Goal: Obtain resource: Download file/media

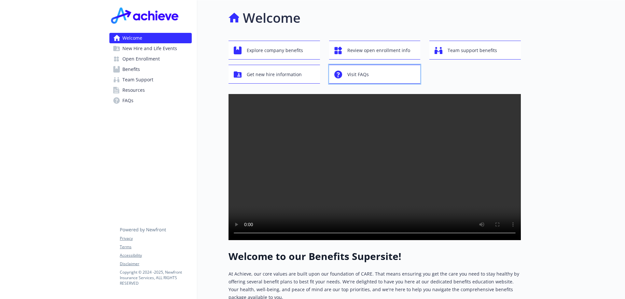
click at [367, 77] on span "Visit FAQs" at bounding box center [357, 74] width 21 height 12
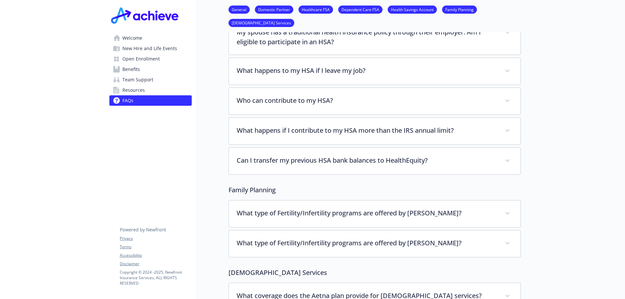
scroll to position [1237, 0]
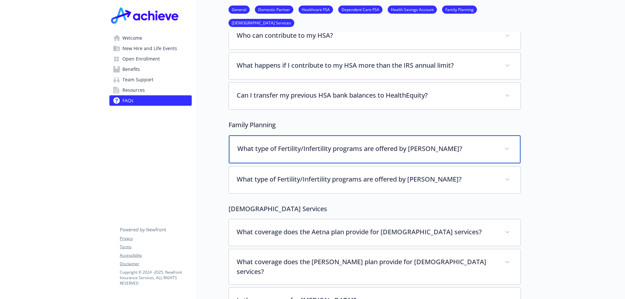
click at [383, 145] on div "What type of Fertility/Infertility programs are offered by [PERSON_NAME]?" at bounding box center [375, 149] width 292 height 28
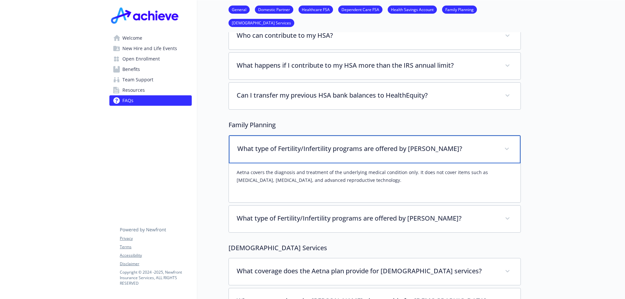
click at [384, 145] on p "What type of Fertility/Infertility programs are offered by [PERSON_NAME]?" at bounding box center [366, 149] width 259 height 10
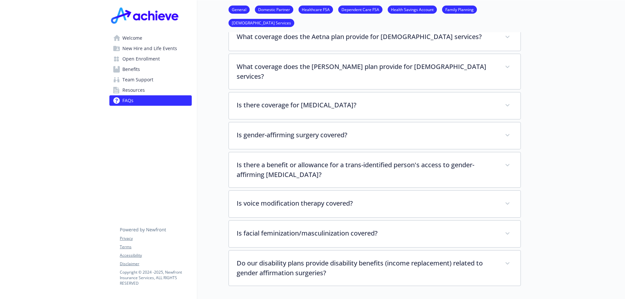
scroll to position [1465, 0]
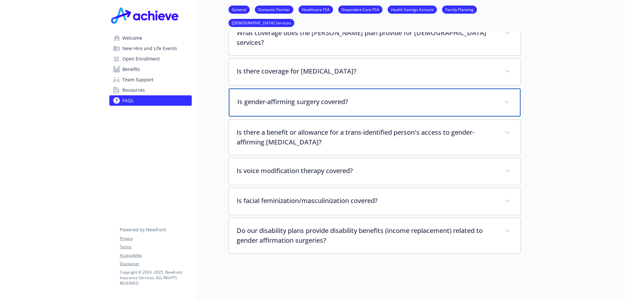
click at [300, 92] on div "Is gender-affirming surgery covered?" at bounding box center [375, 103] width 292 height 28
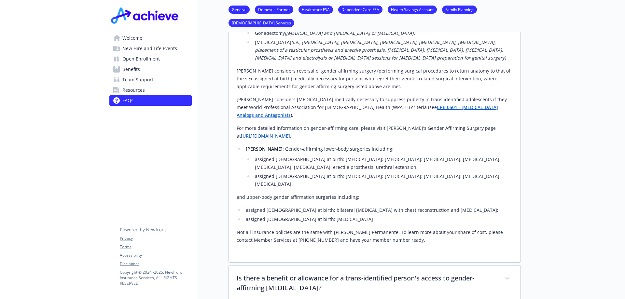
scroll to position [1628, 0]
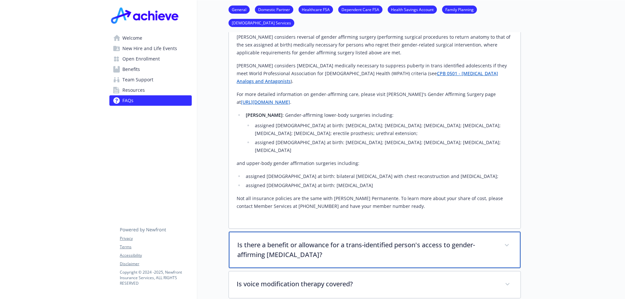
click at [437, 240] on p "Is there a benefit or allowance for a trans-identified person's access to gende…" at bounding box center [366, 250] width 259 height 20
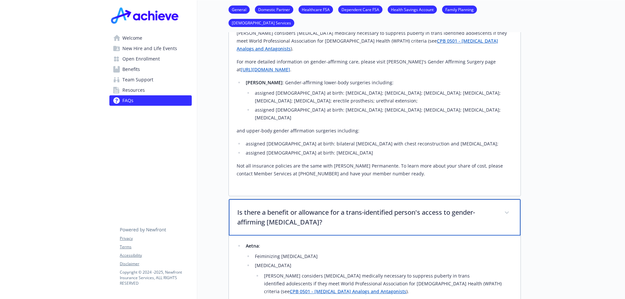
click at [430, 208] on p "Is there a benefit or allowance for a trans-identified person's access to gende…" at bounding box center [366, 218] width 259 height 20
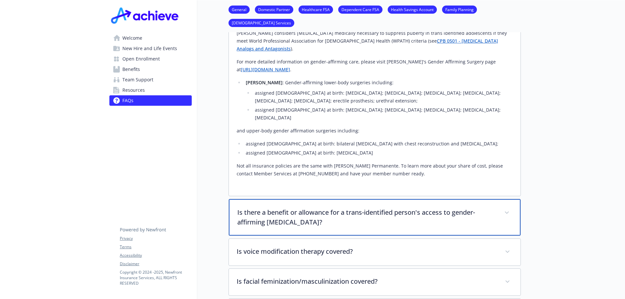
scroll to position [1693, 0]
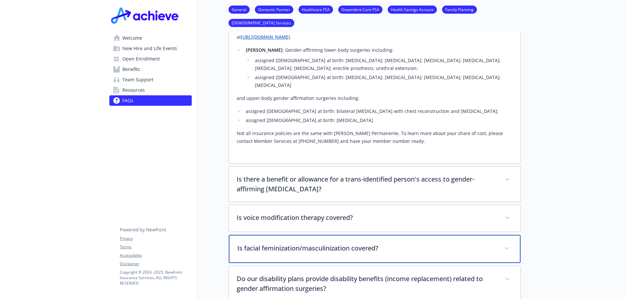
click at [403, 243] on p "Is facial feminization/masculinization covered?" at bounding box center [366, 248] width 259 height 10
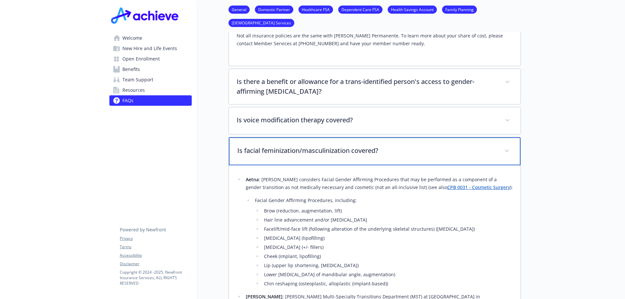
scroll to position [1758, 0]
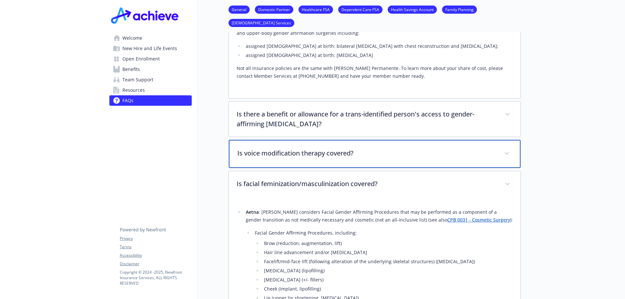
click at [333, 148] on p "Is voice modification therapy covered?" at bounding box center [366, 153] width 259 height 10
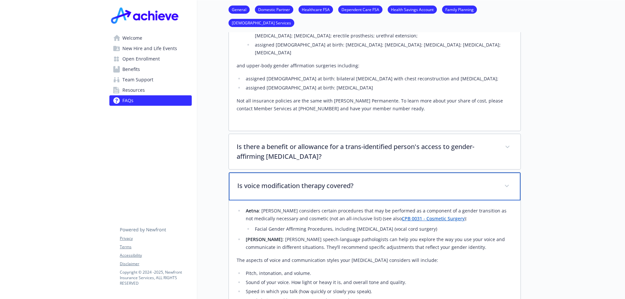
scroll to position [1693, 0]
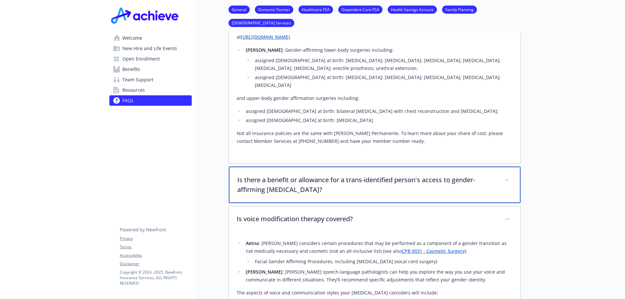
click at [341, 175] on p "Is there a benefit or allowance for a trans-identified person's access to gende…" at bounding box center [366, 185] width 259 height 20
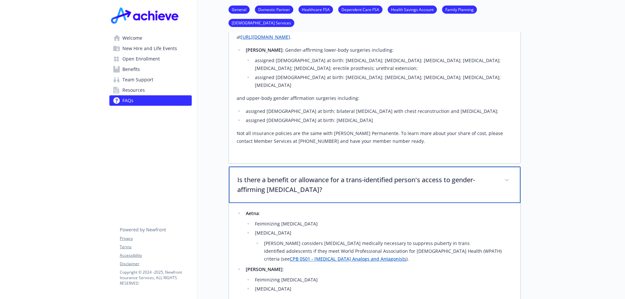
click at [340, 175] on p "Is there a benefit or allowance for a trans-identified person's access to gende…" at bounding box center [366, 185] width 259 height 20
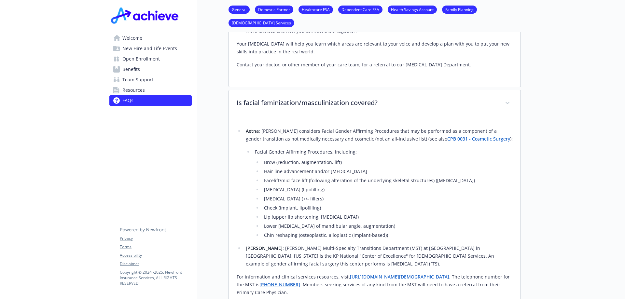
scroll to position [1962, 0]
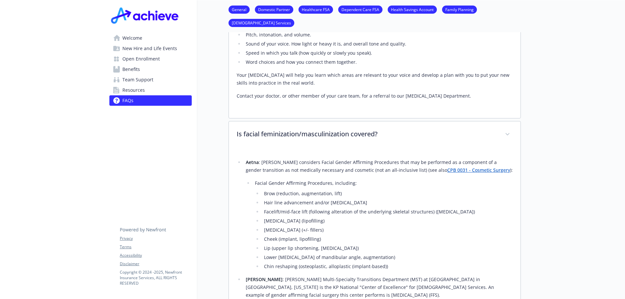
click at [133, 69] on span "Benefits" at bounding box center [131, 69] width 18 height 10
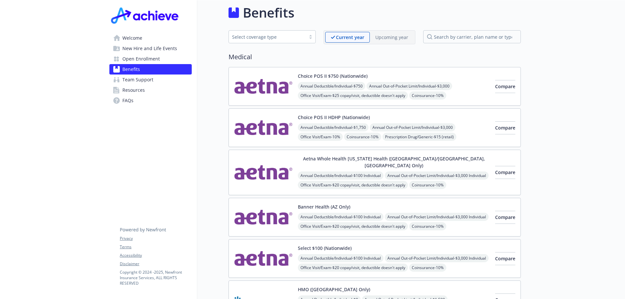
scroll to position [1306, 0]
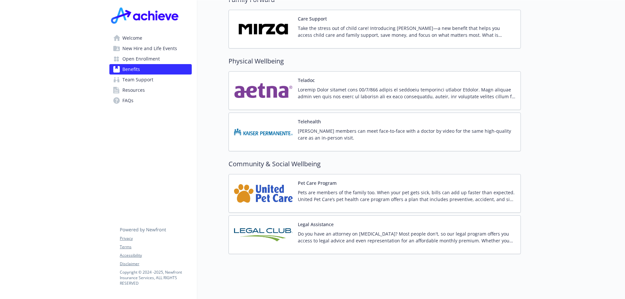
click at [336, 231] on p "Do you have an attorney on [MEDICAL_DATA]? Most people don't, so our legal prog…" at bounding box center [406, 237] width 217 height 14
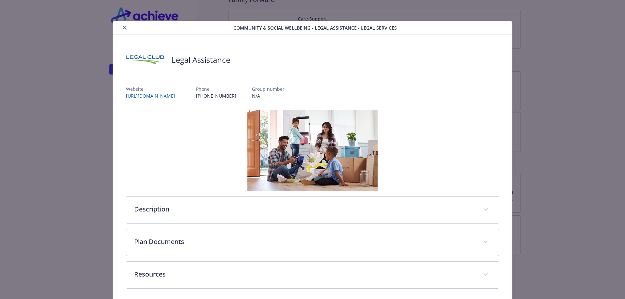
scroll to position [26, 0]
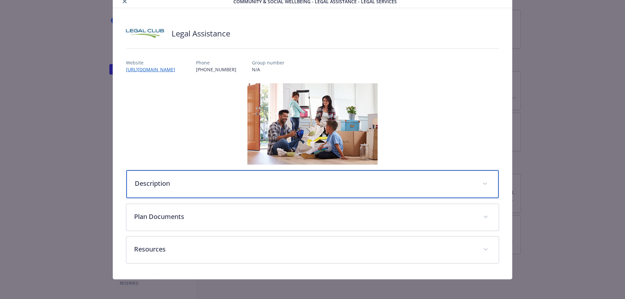
click at [170, 181] on p "Description" at bounding box center [305, 184] width 340 height 10
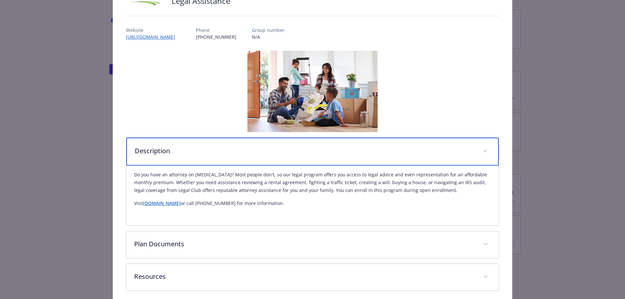
scroll to position [88, 0]
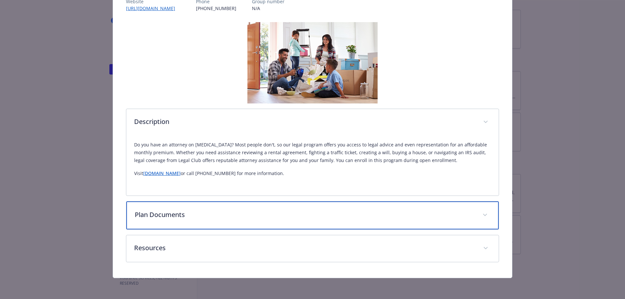
click at [171, 206] on div "Plan Documents" at bounding box center [312, 215] width 373 height 28
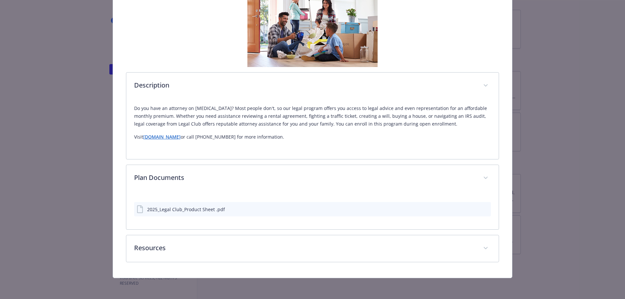
scroll to position [124, 0]
click at [183, 210] on div "2025_Legal Club_Product Sheet .pdf" at bounding box center [186, 209] width 78 height 7
click at [471, 208] on icon "download file" at bounding box center [473, 208] width 5 height 5
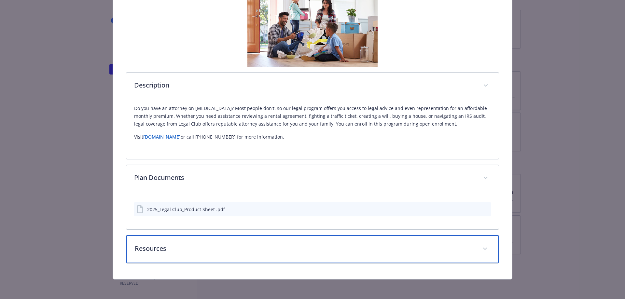
click at [251, 249] on p "Resources" at bounding box center [305, 249] width 340 height 10
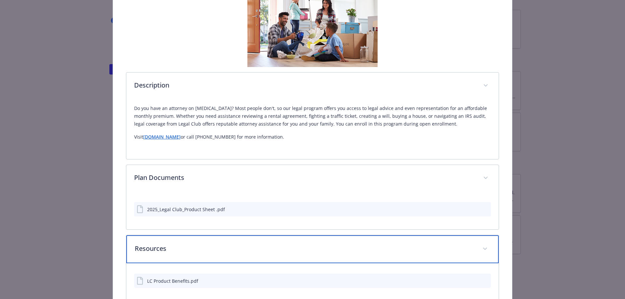
scroll to position [163, 0]
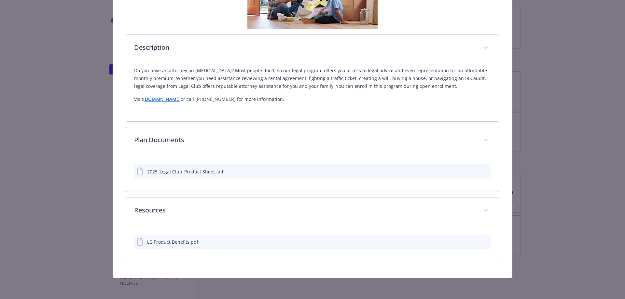
click at [472, 244] on button "details for plan Community & Social Wellbeing - Legal Assistance - Legal Servic…" at bounding box center [474, 242] width 5 height 7
click at [406, 231] on div "LC Product Benefits.pdf" at bounding box center [312, 239] width 357 height 20
click at [471, 239] on icon "download file" at bounding box center [473, 241] width 5 height 5
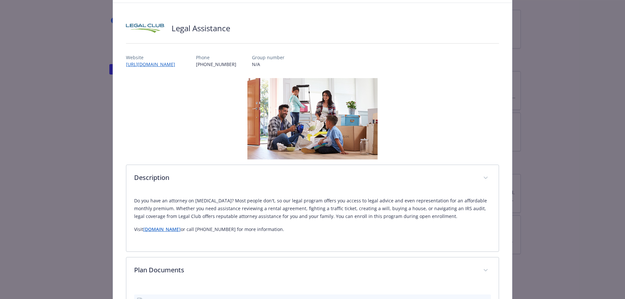
scroll to position [0, 0]
